Goal: Navigation & Orientation: Find specific page/section

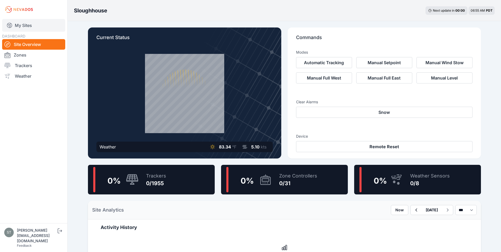
click at [19, 28] on link "My Sites" at bounding box center [33, 25] width 63 height 13
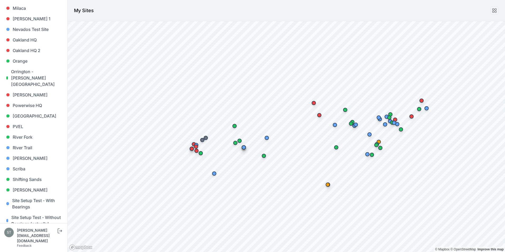
scroll to position [320, 0]
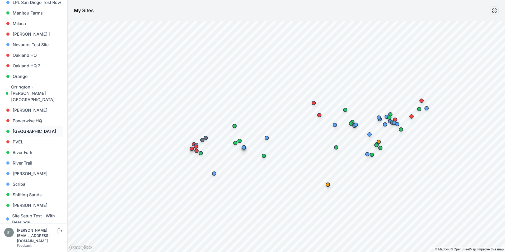
click at [24, 126] on link "[GEOGRAPHIC_DATA]" at bounding box center [33, 131] width 59 height 11
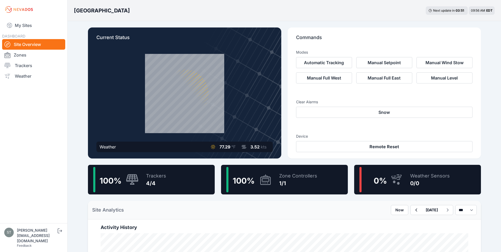
click at [133, 186] on div "100 %" at bounding box center [115, 179] width 45 height 25
